Goal: Task Accomplishment & Management: Manage account settings

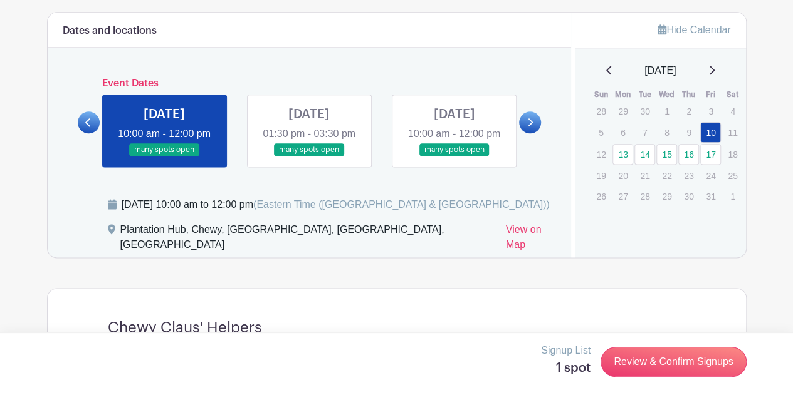
scroll to position [752, 0]
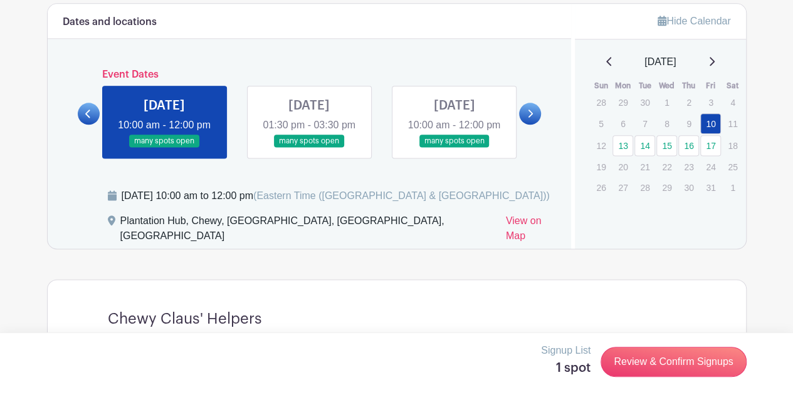
click at [309, 148] on link at bounding box center [309, 148] width 0 height 0
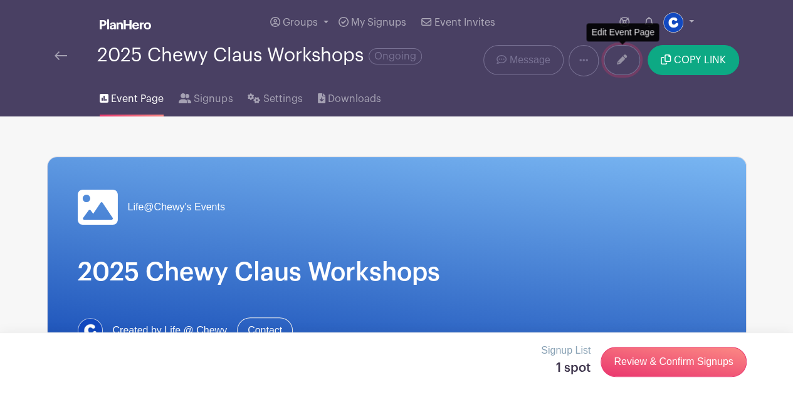
click at [622, 65] on link at bounding box center [621, 60] width 36 height 30
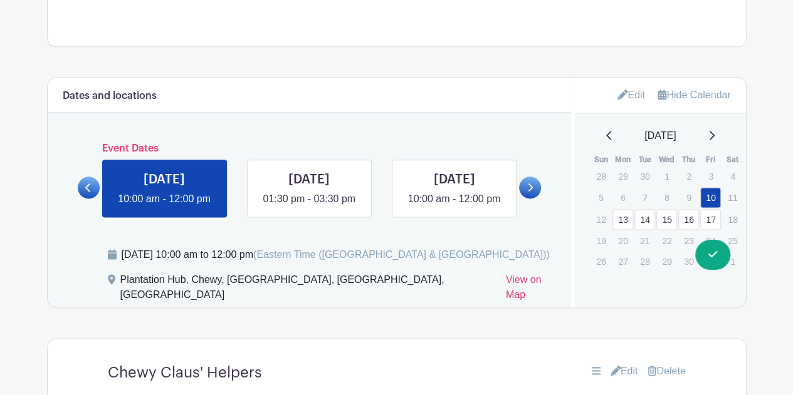
scroll to position [689, 0]
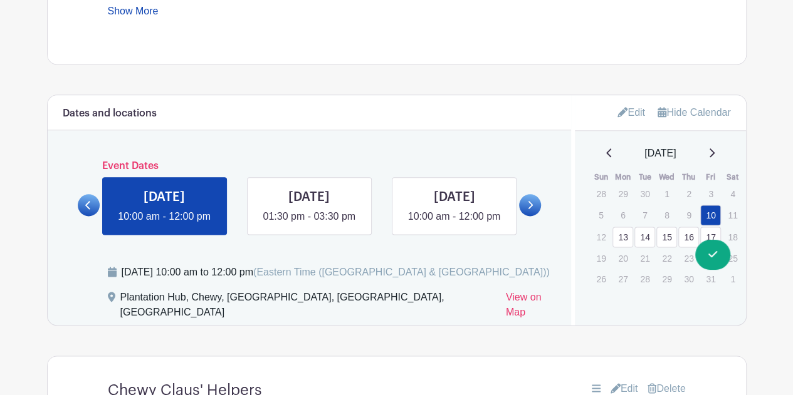
click at [629, 114] on link "Edit" at bounding box center [631, 112] width 28 height 21
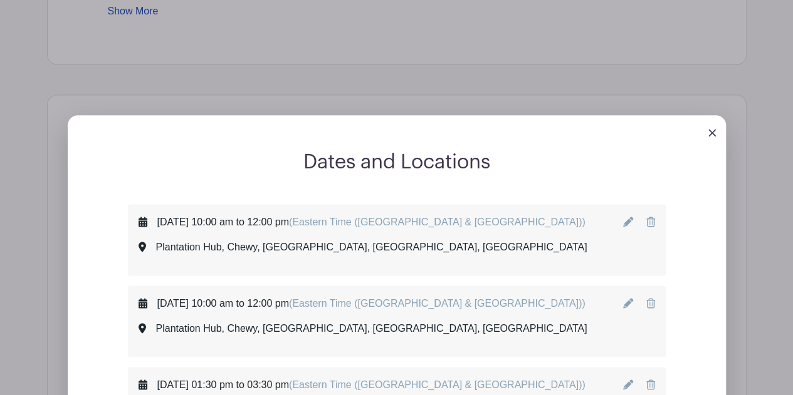
scroll to position [815, 0]
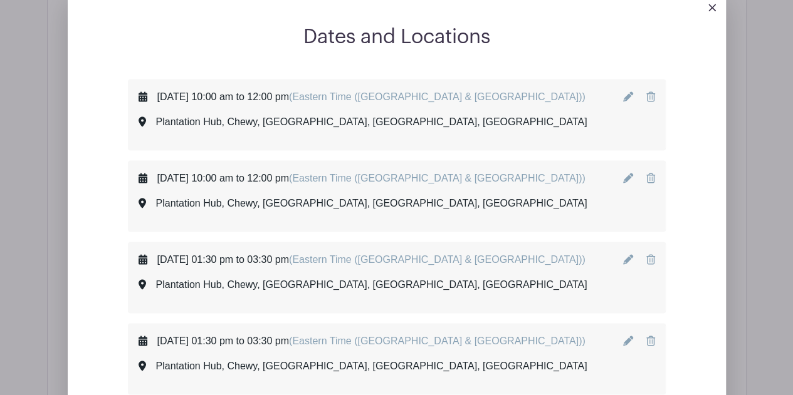
click at [648, 261] on icon at bounding box center [650, 259] width 9 height 10
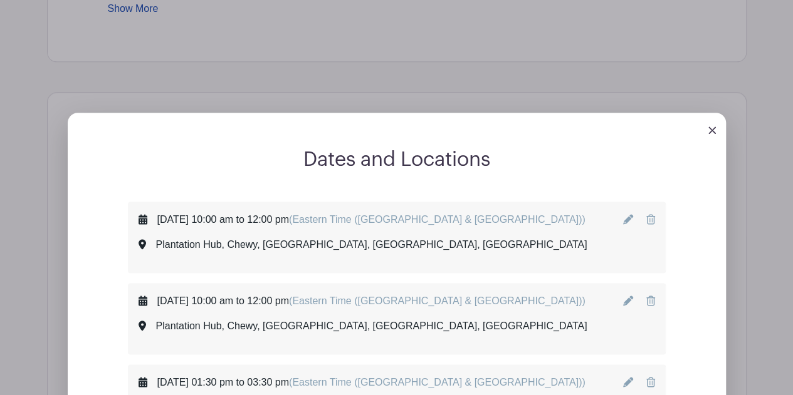
scroll to position [752, 0]
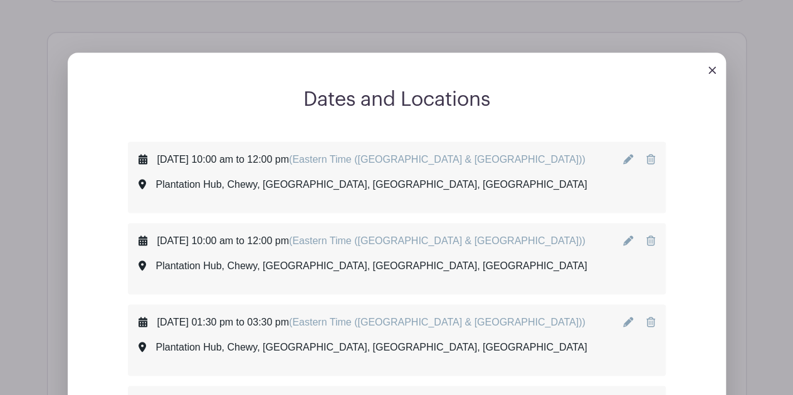
click at [649, 320] on icon at bounding box center [650, 322] width 9 height 10
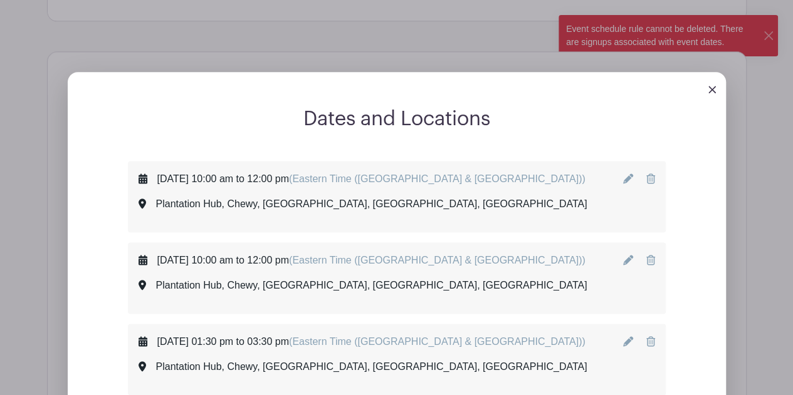
scroll to position [564, 0]
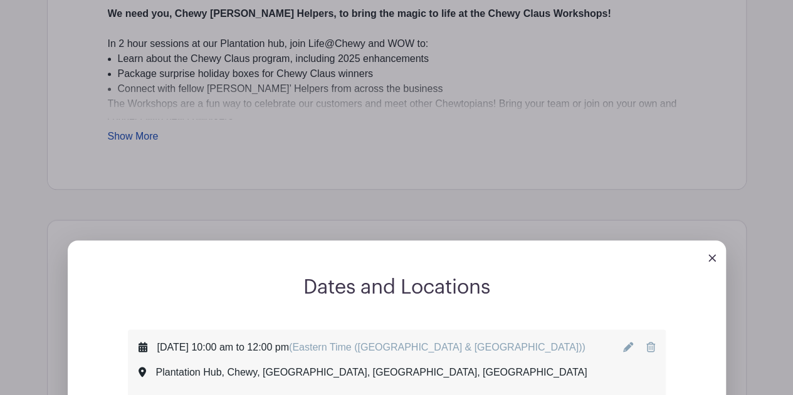
click at [711, 259] on img at bounding box center [712, 258] width 8 height 8
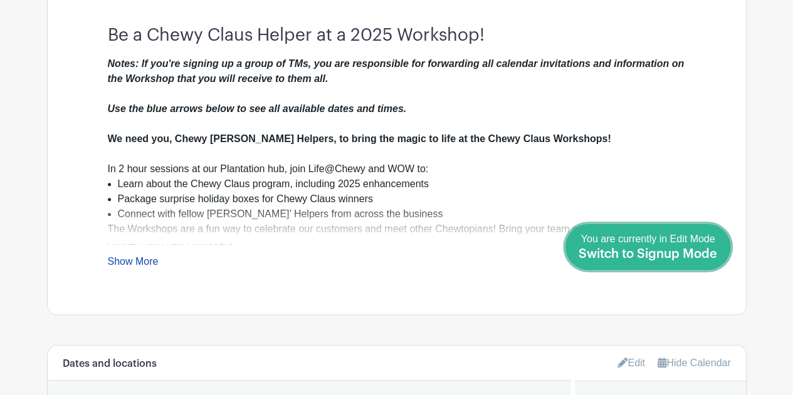
click at [714, 263] on div "You are currently in Edit Mode Switch to Signup Mode" at bounding box center [647, 247] width 138 height 31
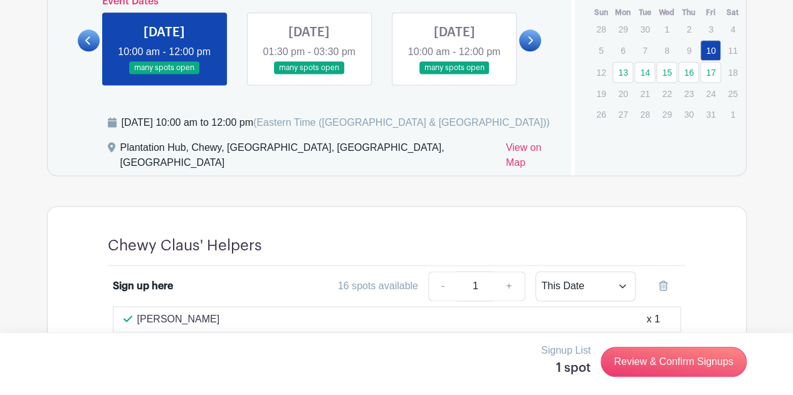
scroll to position [887, 0]
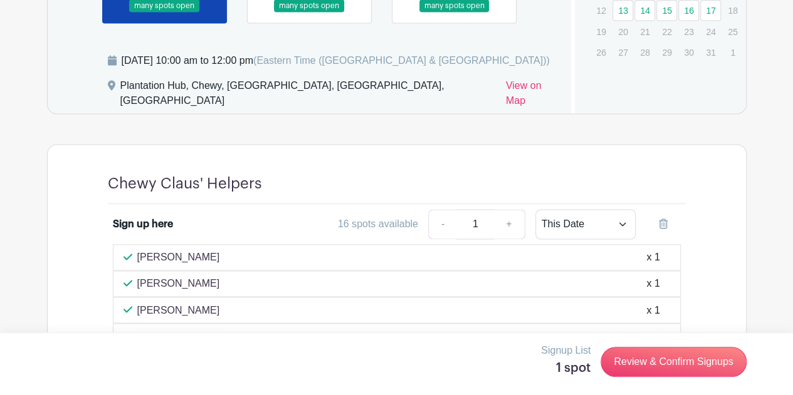
click at [309, 13] on link at bounding box center [309, 13] width 0 height 0
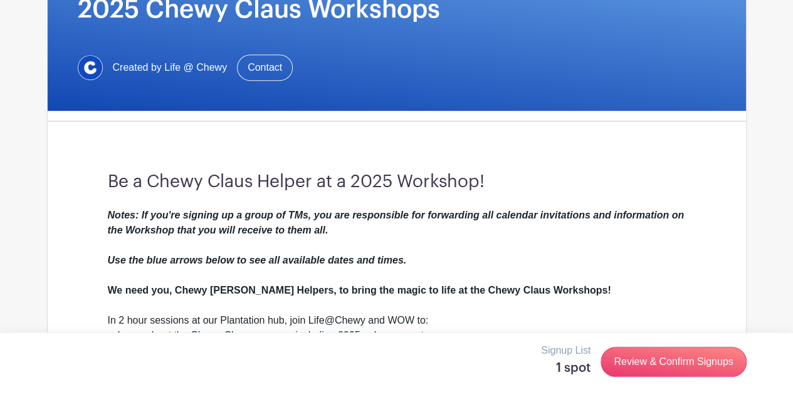
scroll to position [73, 0]
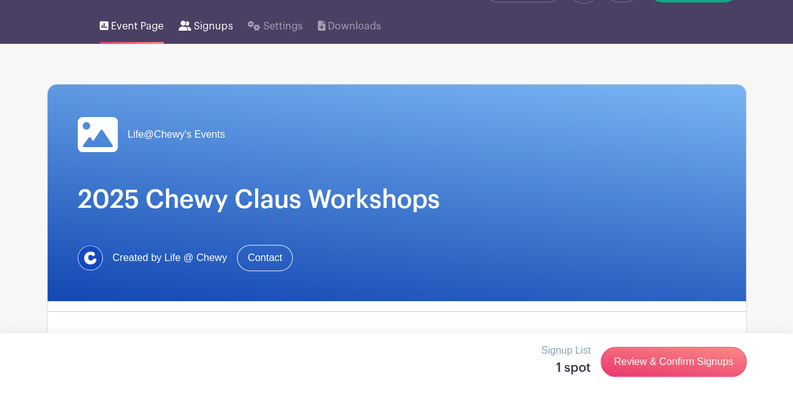
click at [204, 30] on span "Signups" at bounding box center [213, 26] width 39 height 15
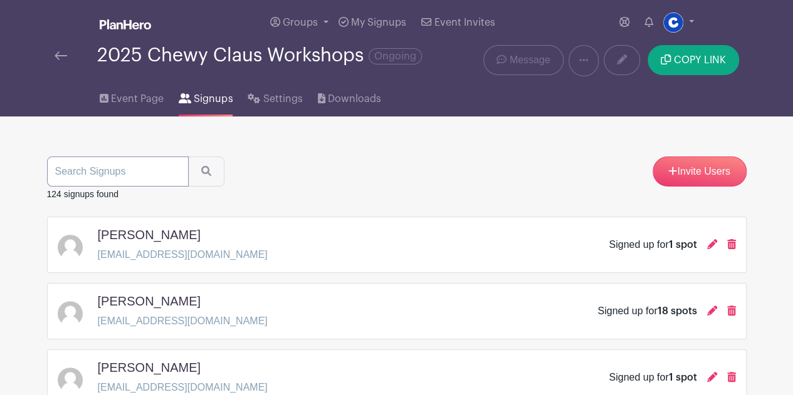
click at [125, 172] on input "search" at bounding box center [118, 172] width 142 height 30
type input "[PERSON_NAME]"
click at [188, 157] on button "submit" at bounding box center [206, 172] width 36 height 30
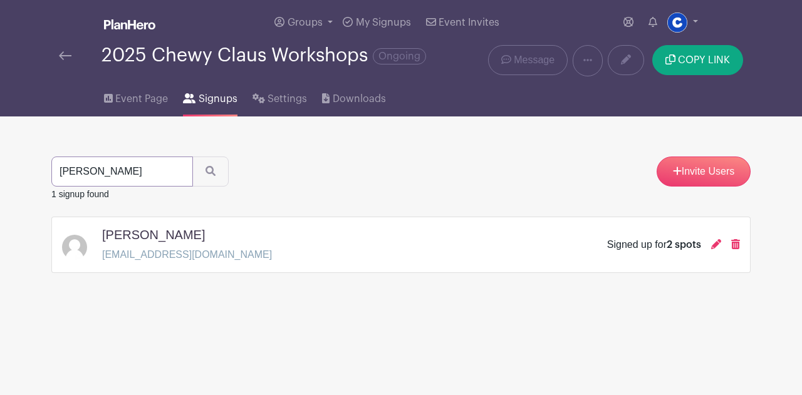
click at [104, 165] on input "[PERSON_NAME]" at bounding box center [122, 172] width 142 height 30
type input "thiago"
click at [192, 157] on button "submit" at bounding box center [210, 172] width 36 height 30
click at [730, 245] on div "Signed up for 1 spot" at bounding box center [676, 245] width 127 height 15
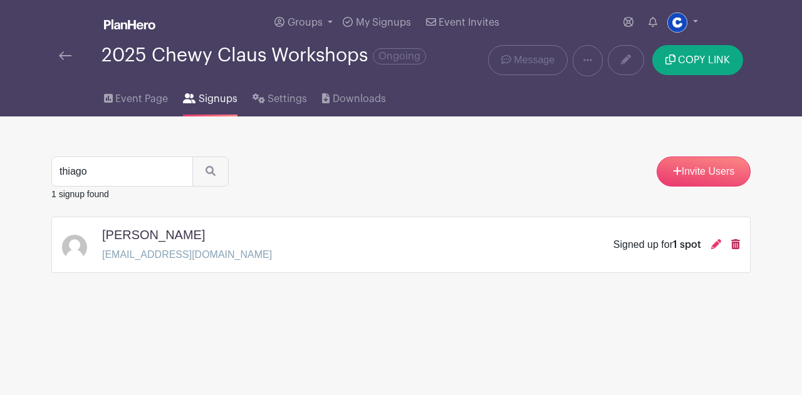
click at [736, 244] on icon at bounding box center [735, 244] width 9 height 10
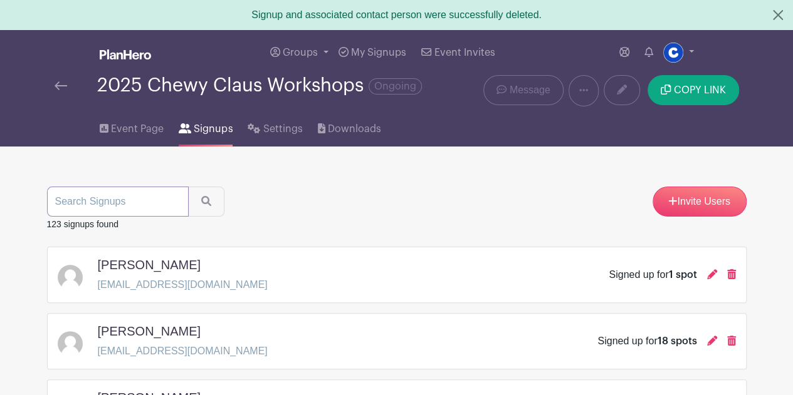
click at [98, 204] on input "search" at bounding box center [118, 202] width 142 height 30
type input "[PERSON_NAME]"
click at [188, 187] on button "submit" at bounding box center [206, 202] width 36 height 30
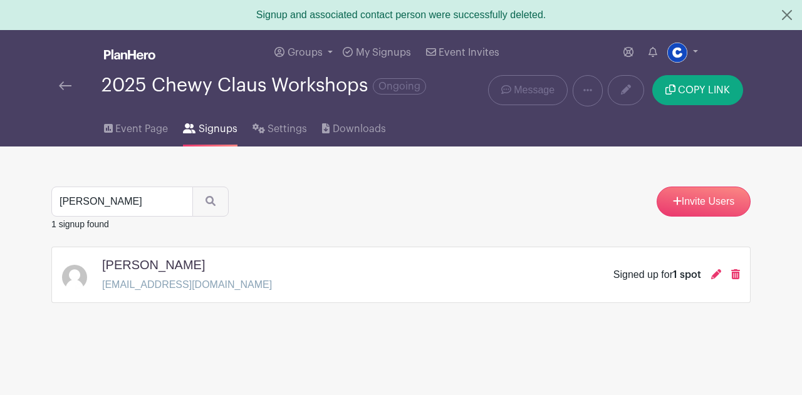
click at [741, 273] on div "[PERSON_NAME] [EMAIL_ADDRESS][DOMAIN_NAME] Signed up for 1 spot" at bounding box center [400, 275] width 699 height 56
click at [736, 273] on icon at bounding box center [735, 274] width 9 height 10
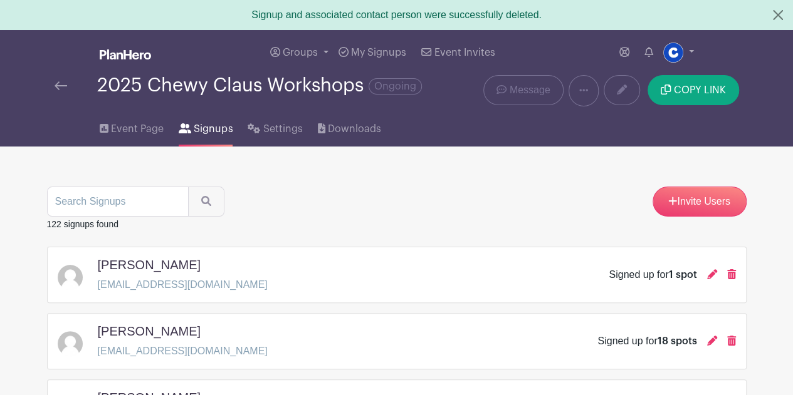
click at [61, 86] on img at bounding box center [61, 85] width 13 height 9
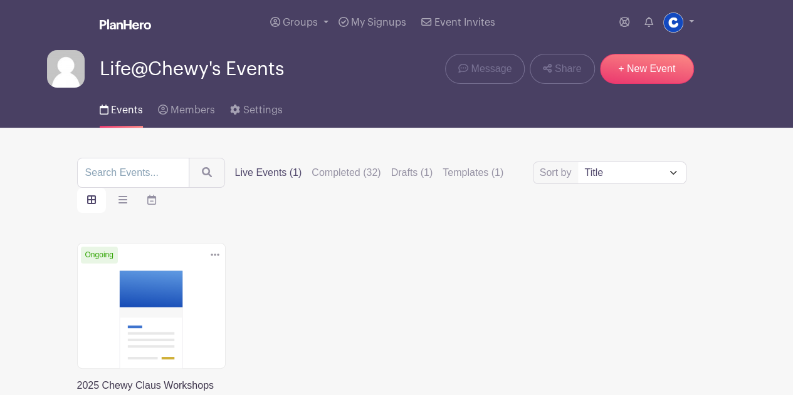
click at [458, 248] on div "Delete Event Are you sure? This event has signups associated with it. All signu…" at bounding box center [397, 366] width 654 height 246
